Goal: Information Seeking & Learning: Compare options

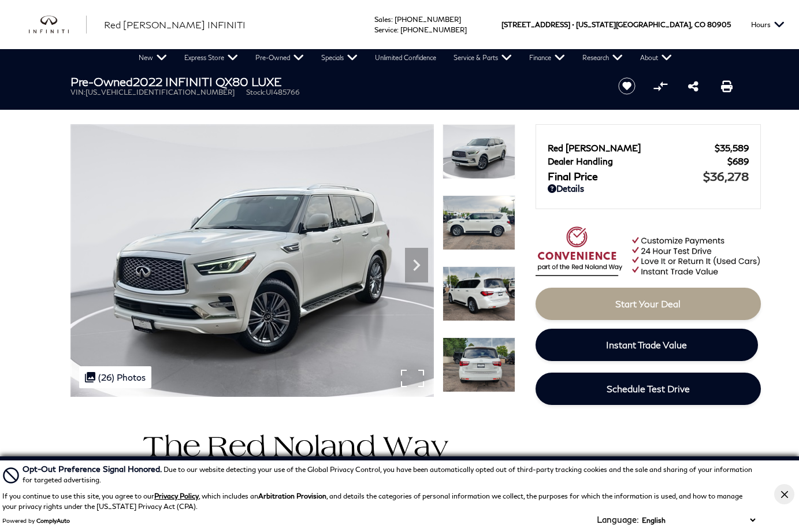
click at [109, 377] on div ".cls-1, .cls-3 { fill: #c50033; } .cls-1 { clip-rule: evenodd; } .cls-2 { clip-…" at bounding box center [115, 377] width 72 height 22
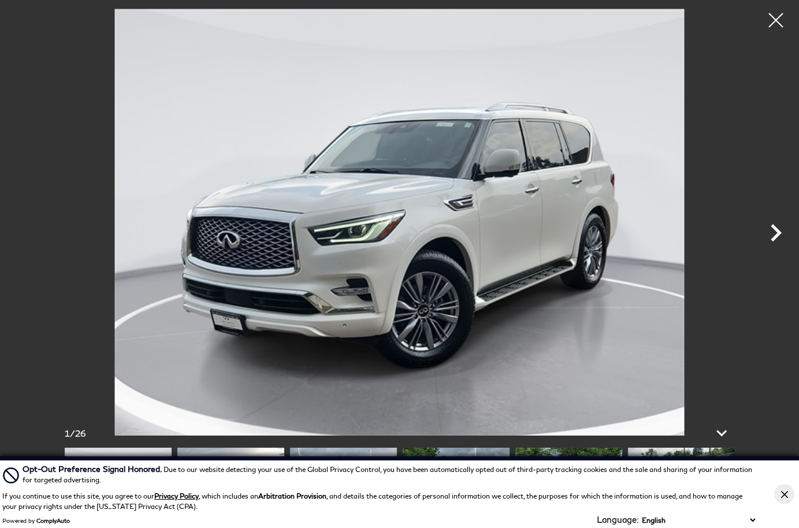
click at [781, 250] on icon "Next" at bounding box center [776, 233] width 35 height 35
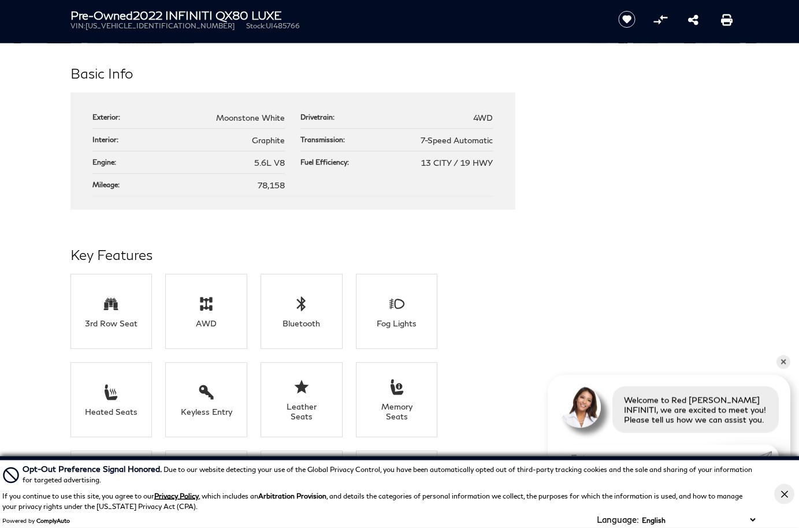
scroll to position [1186, 0]
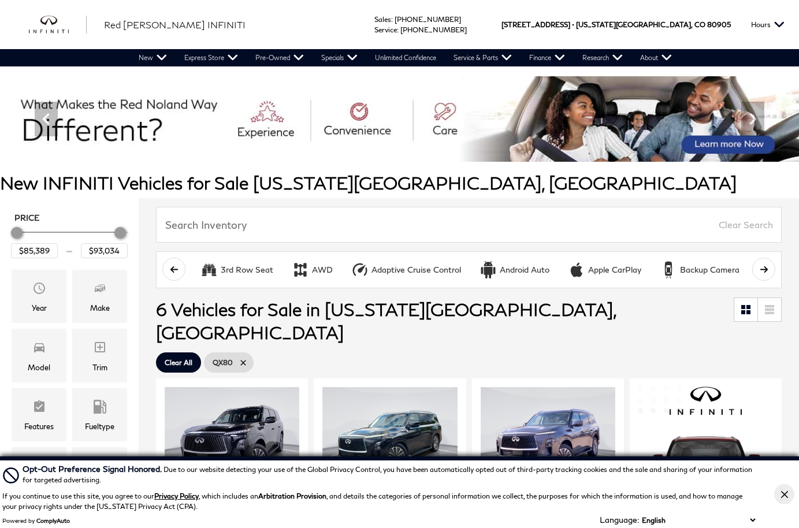
scroll to position [121, 0]
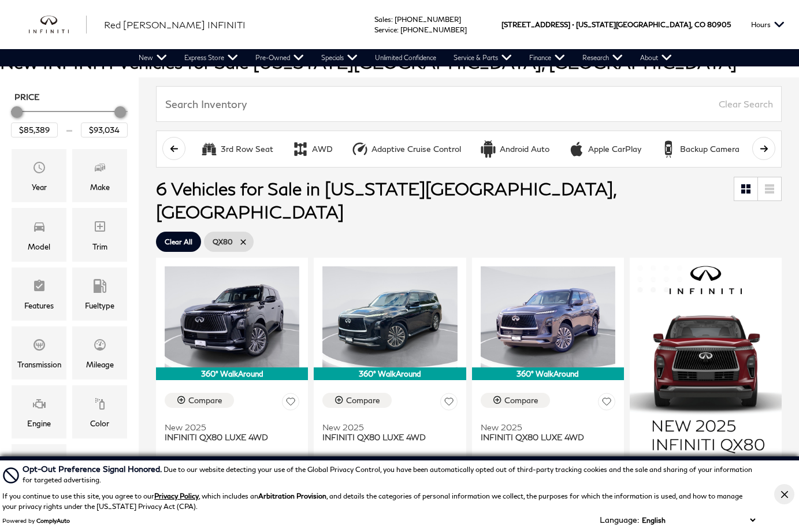
click at [785, 495] on icon "Close Button" at bounding box center [784, 494] width 7 height 7
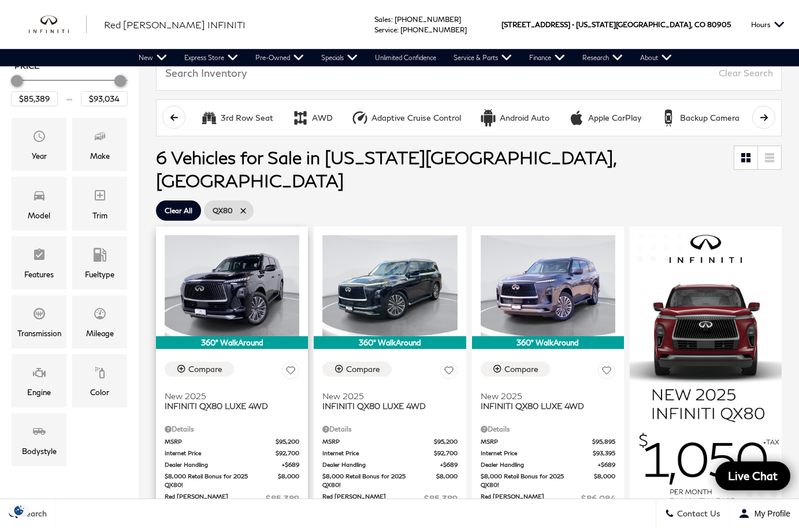
scroll to position [154, 0]
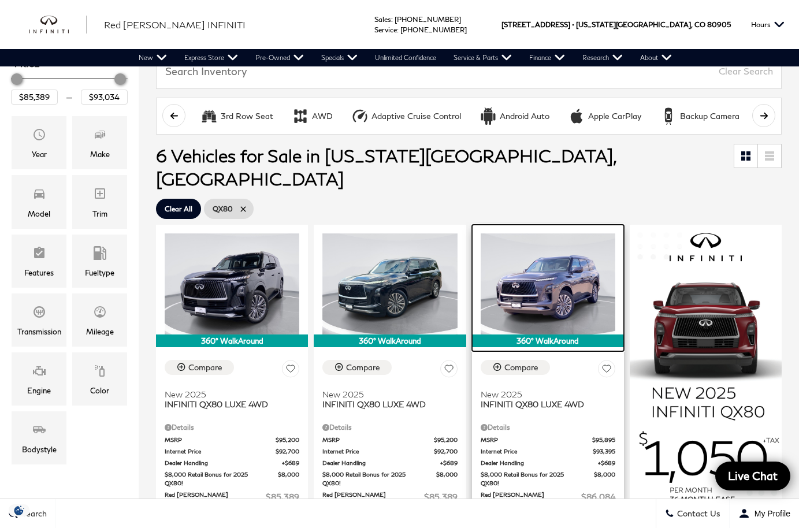
click at [561, 276] on img at bounding box center [548, 284] width 135 height 101
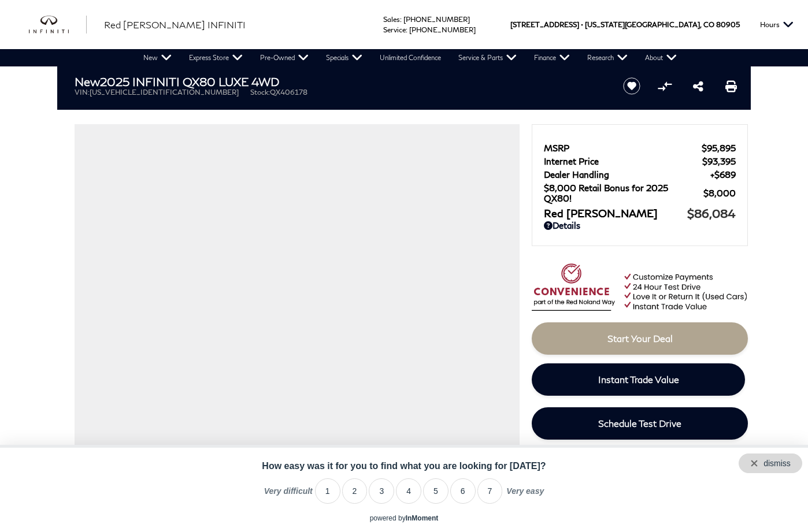
click at [769, 465] on div "dismiss" at bounding box center [777, 463] width 27 height 9
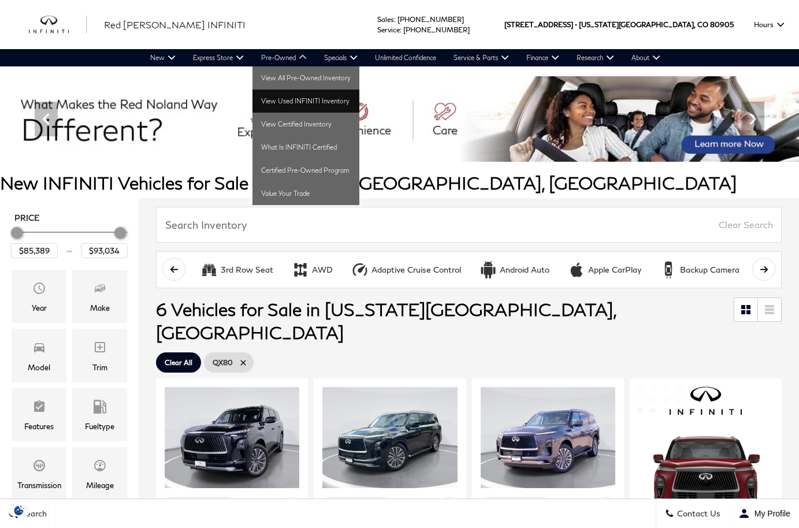
scroll to position [154, 0]
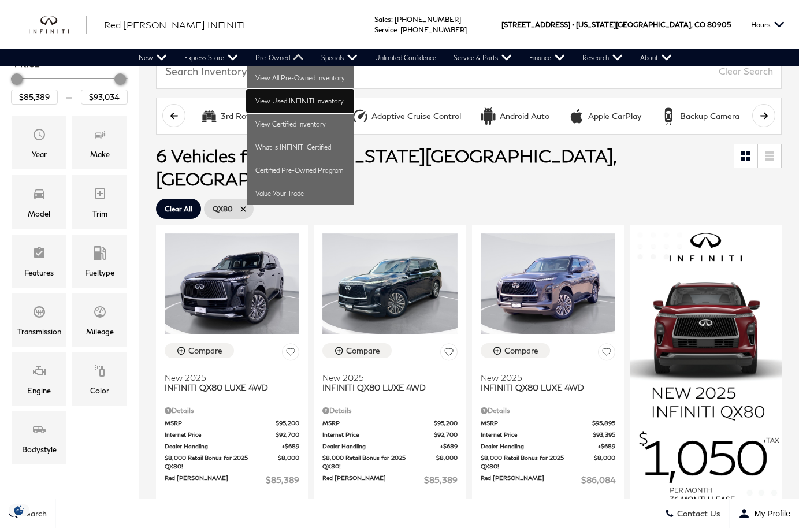
click at [313, 101] on link "View Used INFINITI Inventory" at bounding box center [300, 101] width 107 height 23
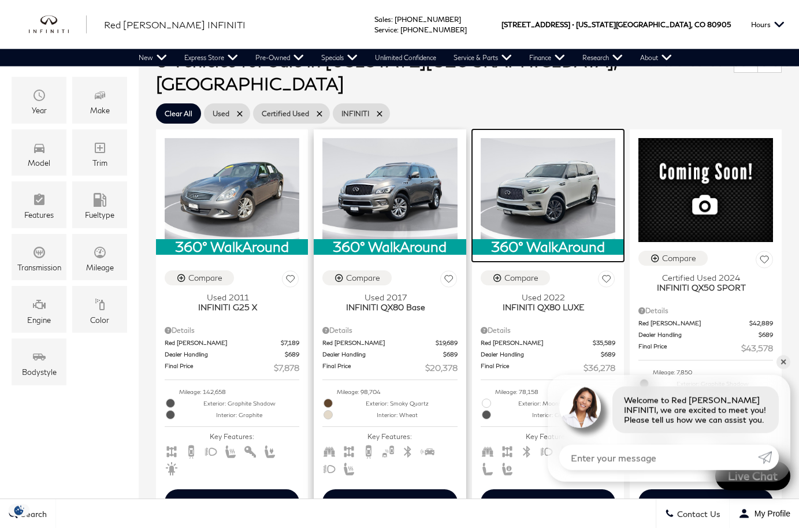
scroll to position [286, 0]
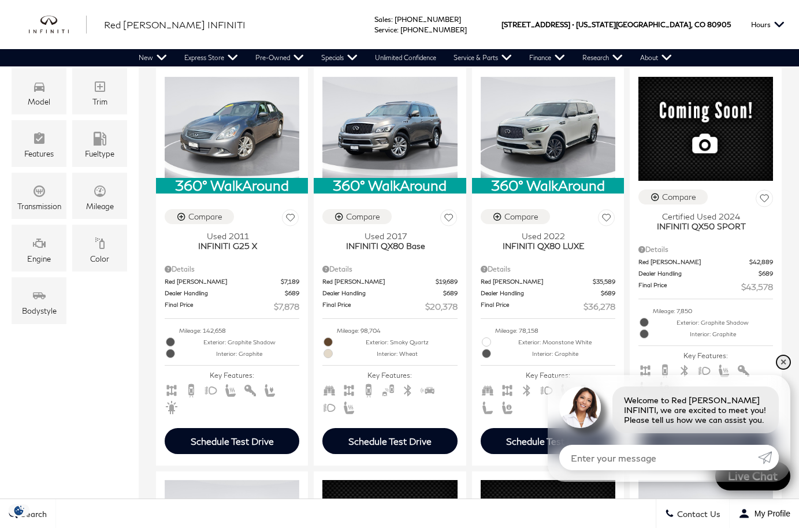
click at [783, 364] on link "✕" at bounding box center [784, 362] width 14 height 14
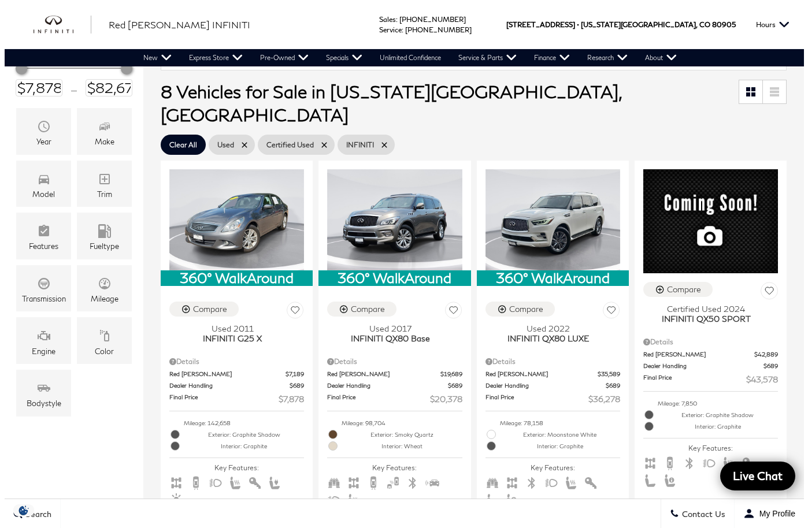
scroll to position [154, 0]
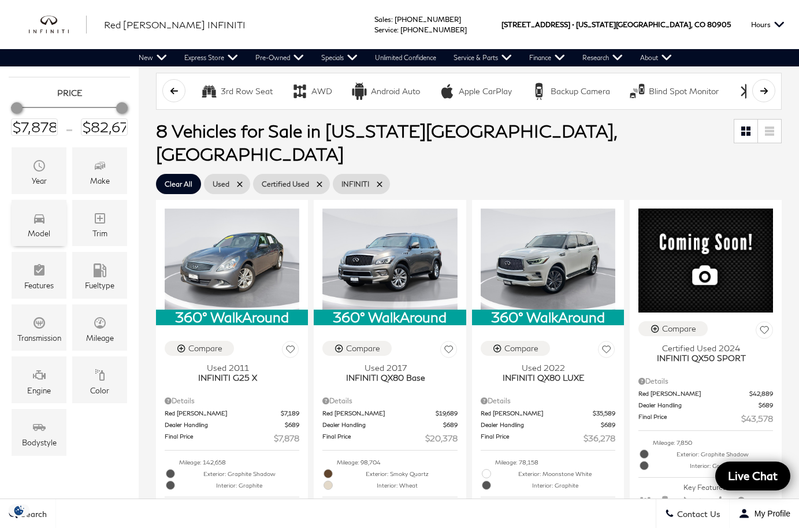
click at [48, 228] on div "Model" at bounding box center [39, 223] width 55 height 47
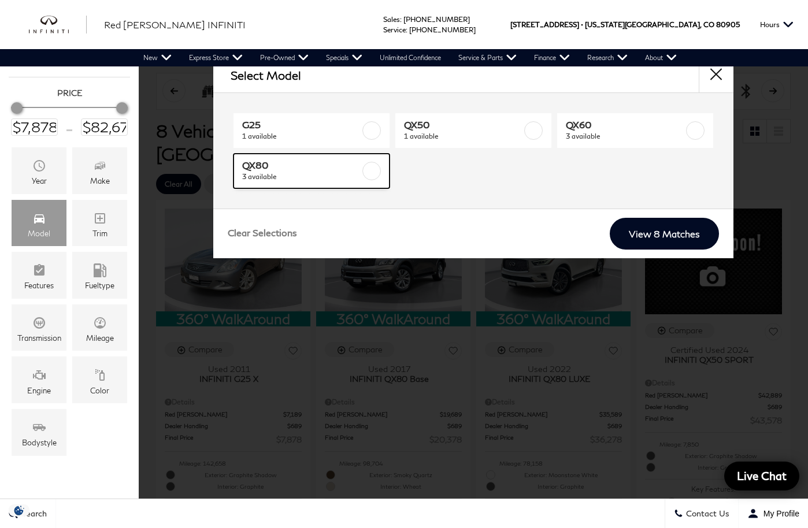
click at [375, 172] on label at bounding box center [371, 171] width 18 height 18
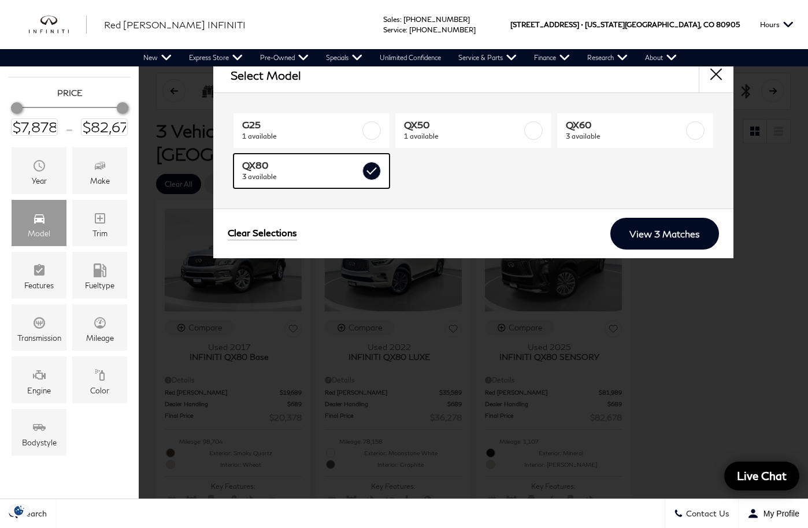
type input "$20,378"
checkbox input "true"
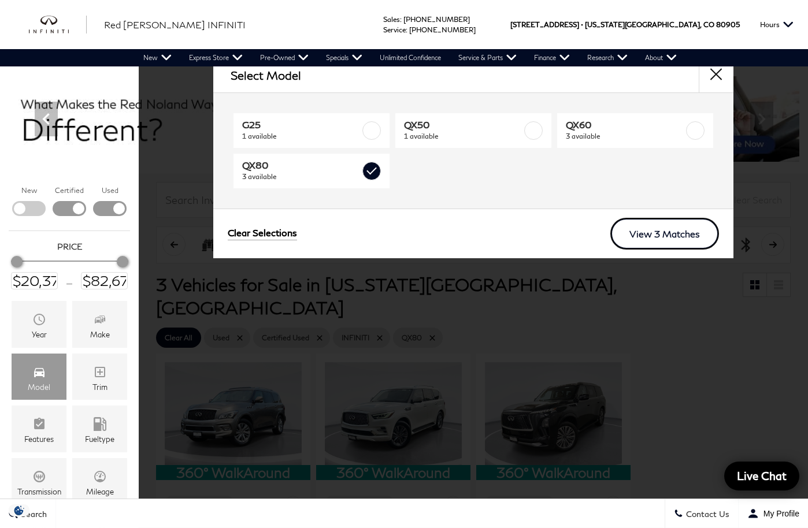
click at [652, 232] on link "View 3 Matches" at bounding box center [664, 234] width 109 height 32
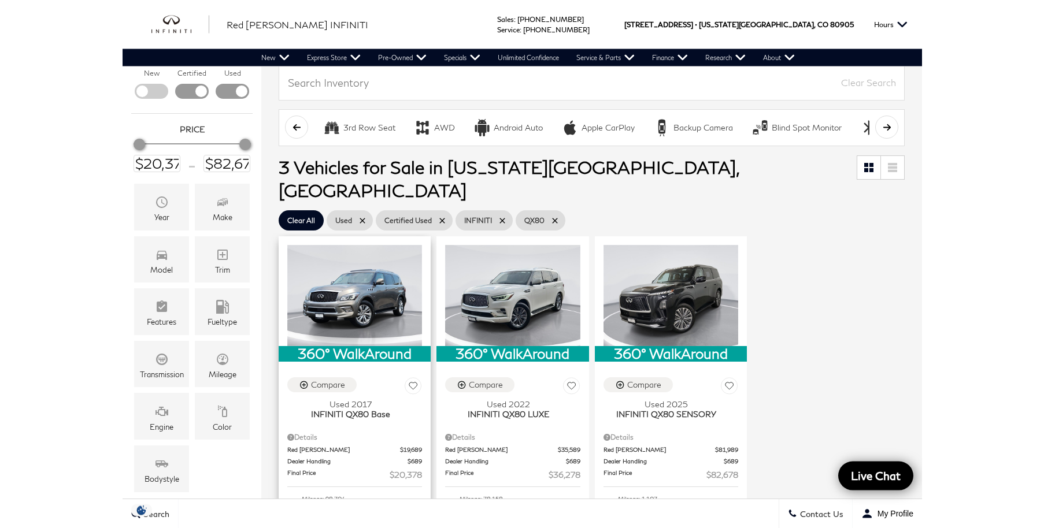
scroll to position [121, 0]
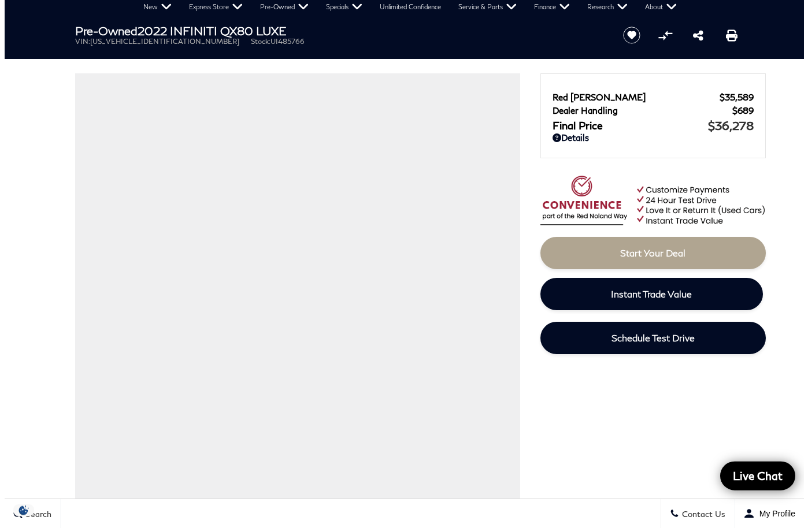
scroll to position [66, 0]
